Goal: Find specific page/section: Find specific page/section

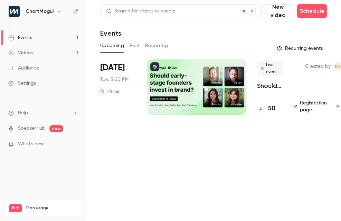
click at [154, 64] on button at bounding box center [154, 66] width 9 height 9
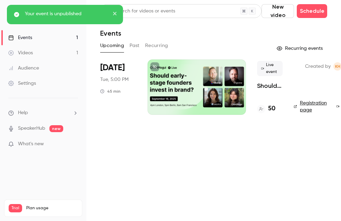
click at [156, 67] on icon at bounding box center [155, 67] width 4 height 4
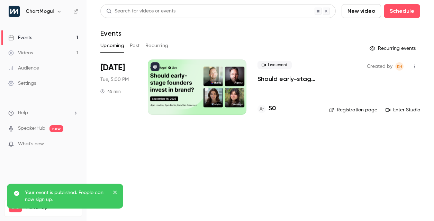
click at [341, 111] on link "Registration page" at bounding box center [353, 110] width 48 height 7
